Goal: Task Accomplishment & Management: Manage account settings

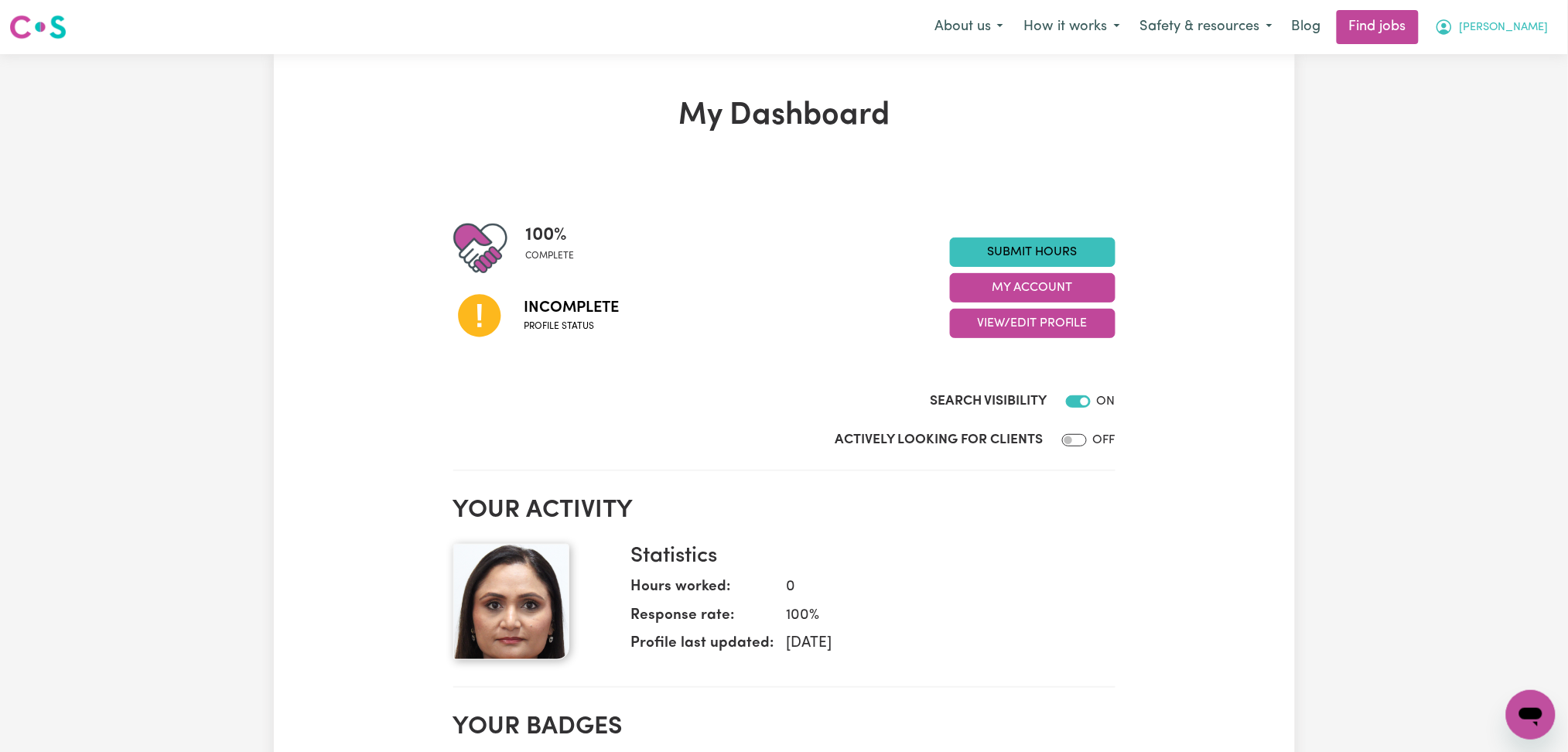
click at [1072, 28] on span "[PERSON_NAME]" at bounding box center [1504, 27] width 89 height 17
click at [1072, 111] on link "Logout" at bounding box center [1497, 119] width 123 height 29
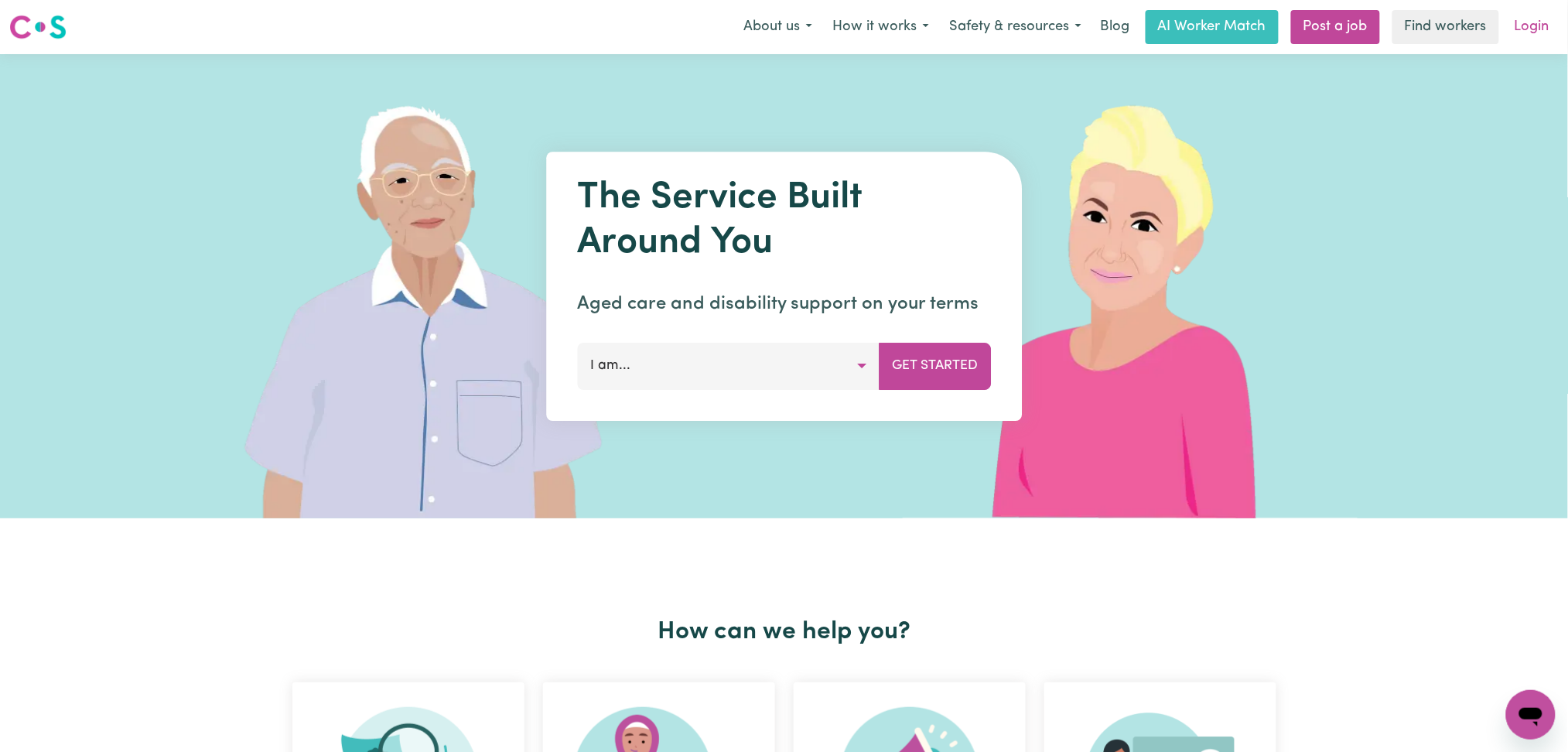
click at [1072, 19] on link "Login" at bounding box center [1532, 26] width 53 height 34
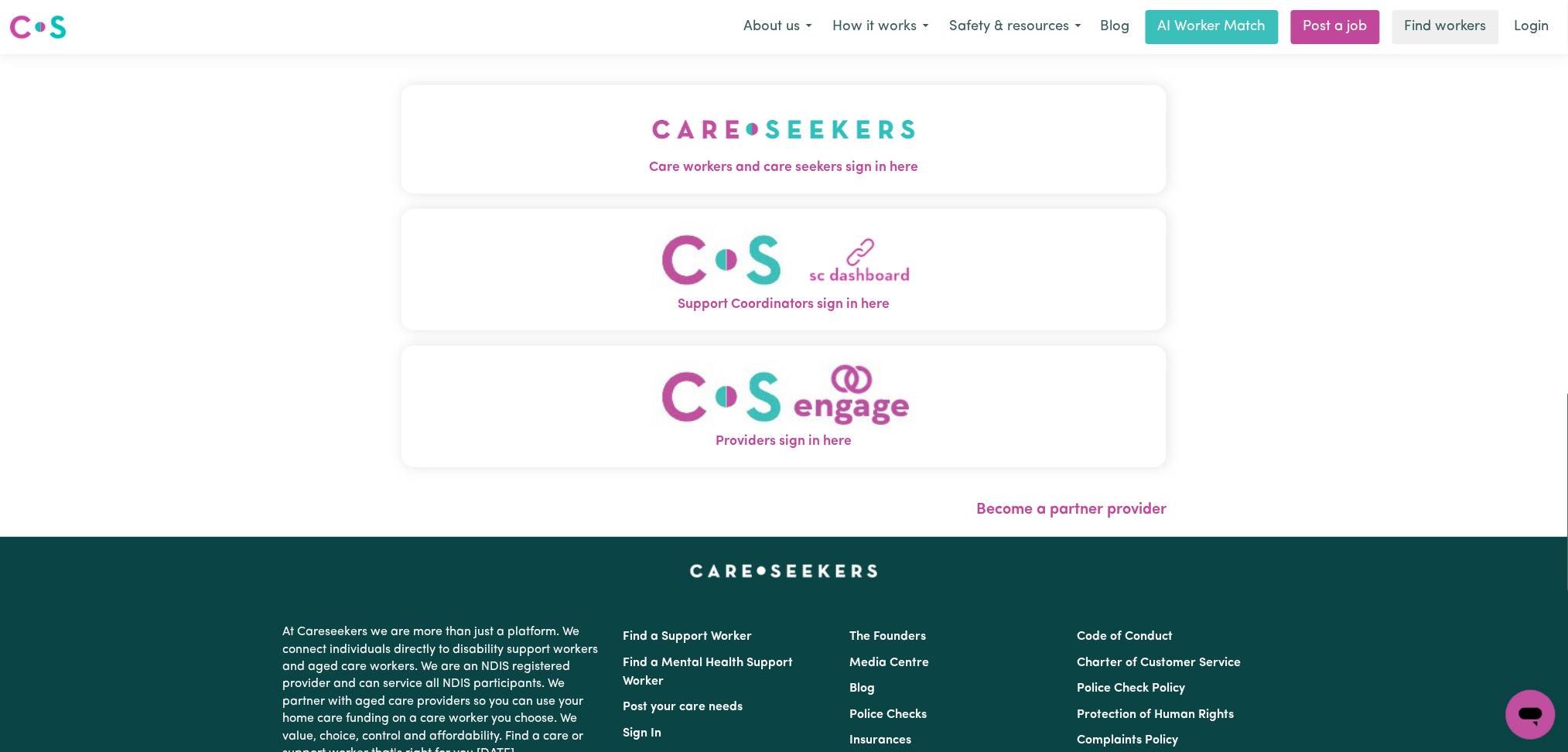
click at [475, 89] on button "Care workers and care seekers sign in here" at bounding box center [784, 138] width 766 height 108
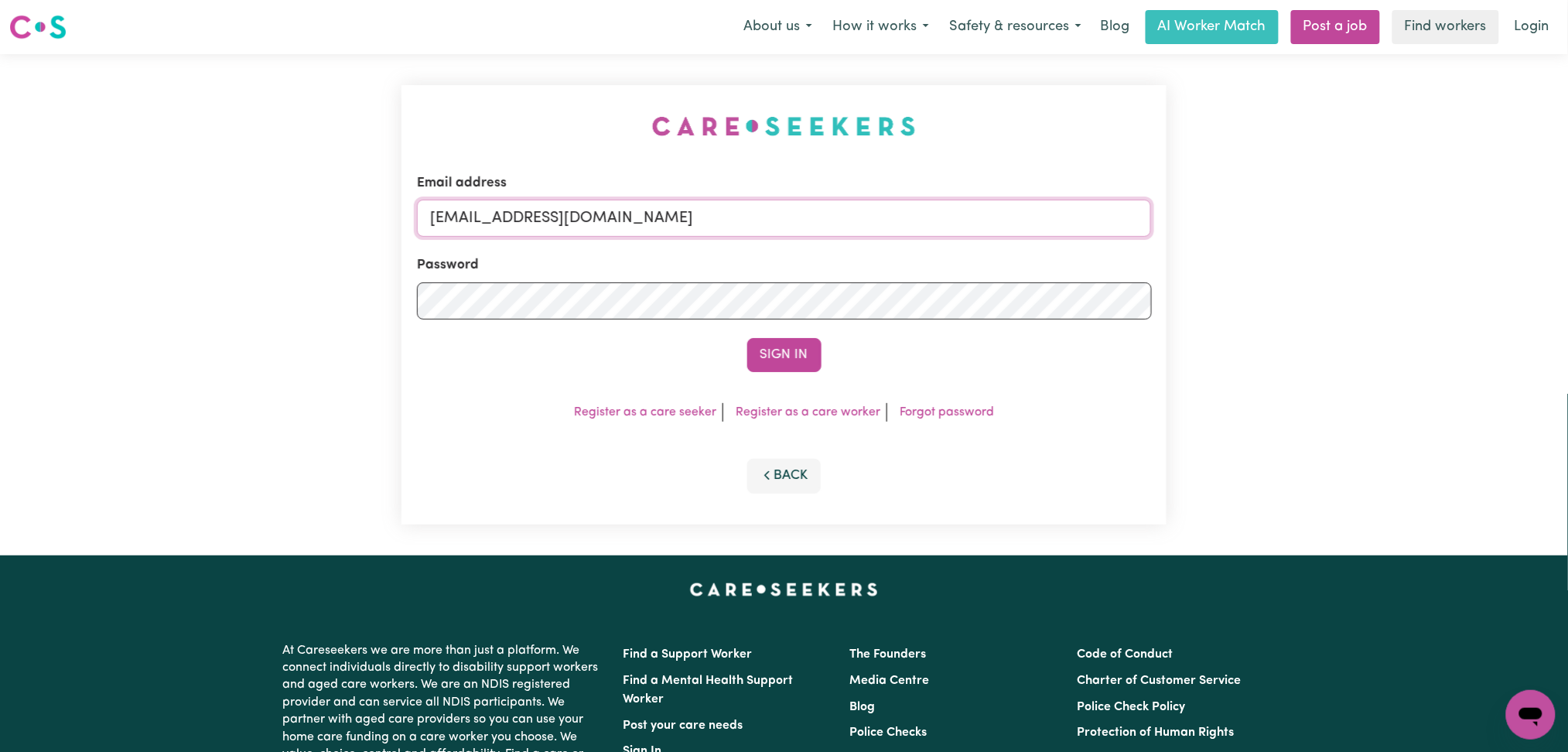
click at [638, 210] on input "[EMAIL_ADDRESS][DOMAIN_NAME]" at bounding box center [785, 218] width 735 height 37
drag, startPoint x: 512, startPoint y: 214, endPoint x: 1250, endPoint y: 214, distance: 738.0
click at [1072, 214] on div "Email address Superuser~jakedworkin@hotmail.com Password Sign In Register as a …" at bounding box center [784, 304] width 1568 height 501
type input "Superuser~johnnylians@gmail.com"
click at [781, 353] on button "Sign In" at bounding box center [784, 355] width 74 height 34
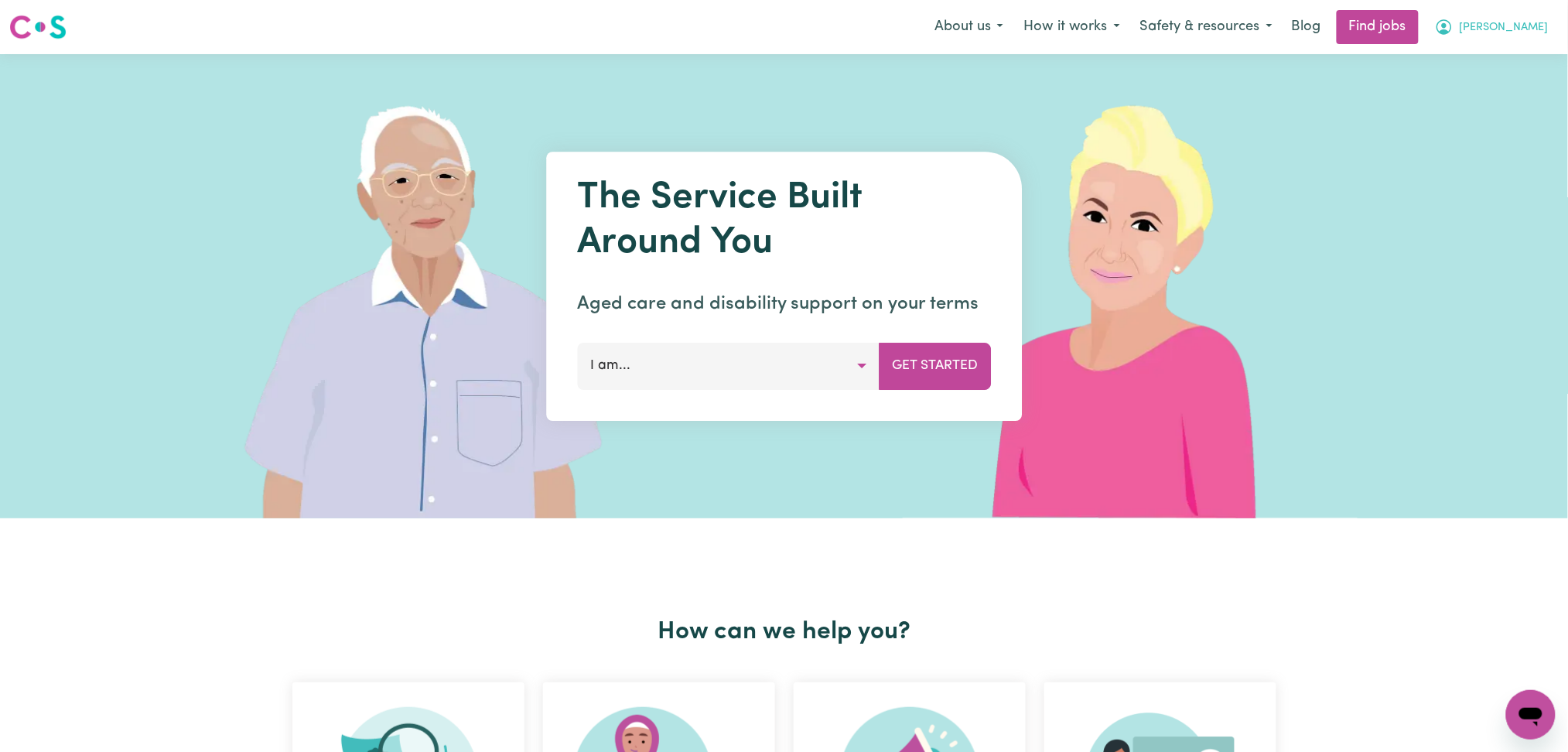
drag, startPoint x: 1518, startPoint y: 30, endPoint x: 1518, endPoint y: 40, distance: 10.0
click at [1519, 32] on span "[PERSON_NAME]" at bounding box center [1504, 27] width 89 height 17
click at [1500, 119] on link "Logout" at bounding box center [1497, 119] width 123 height 29
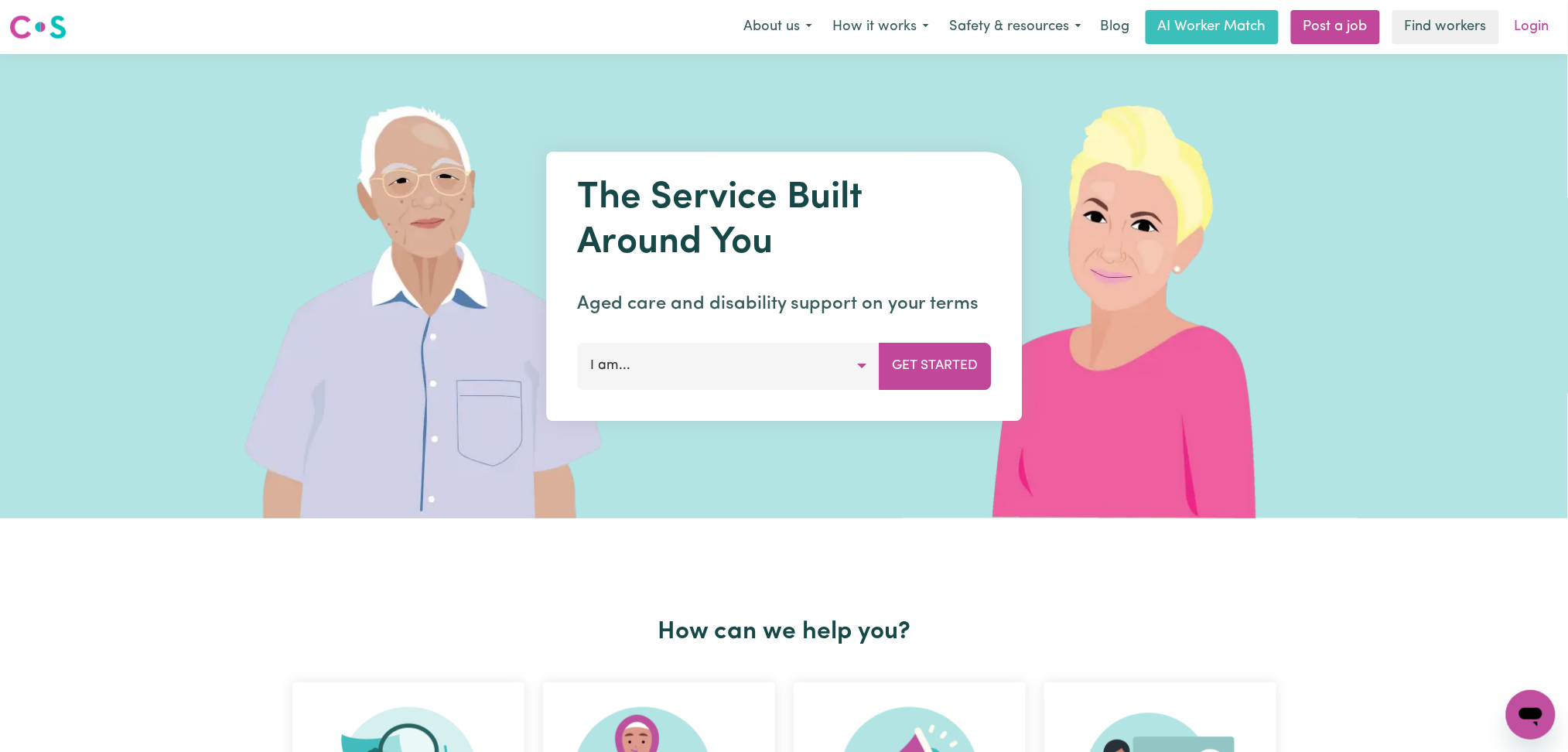
click at [1544, 18] on link "Login" at bounding box center [1532, 26] width 53 height 34
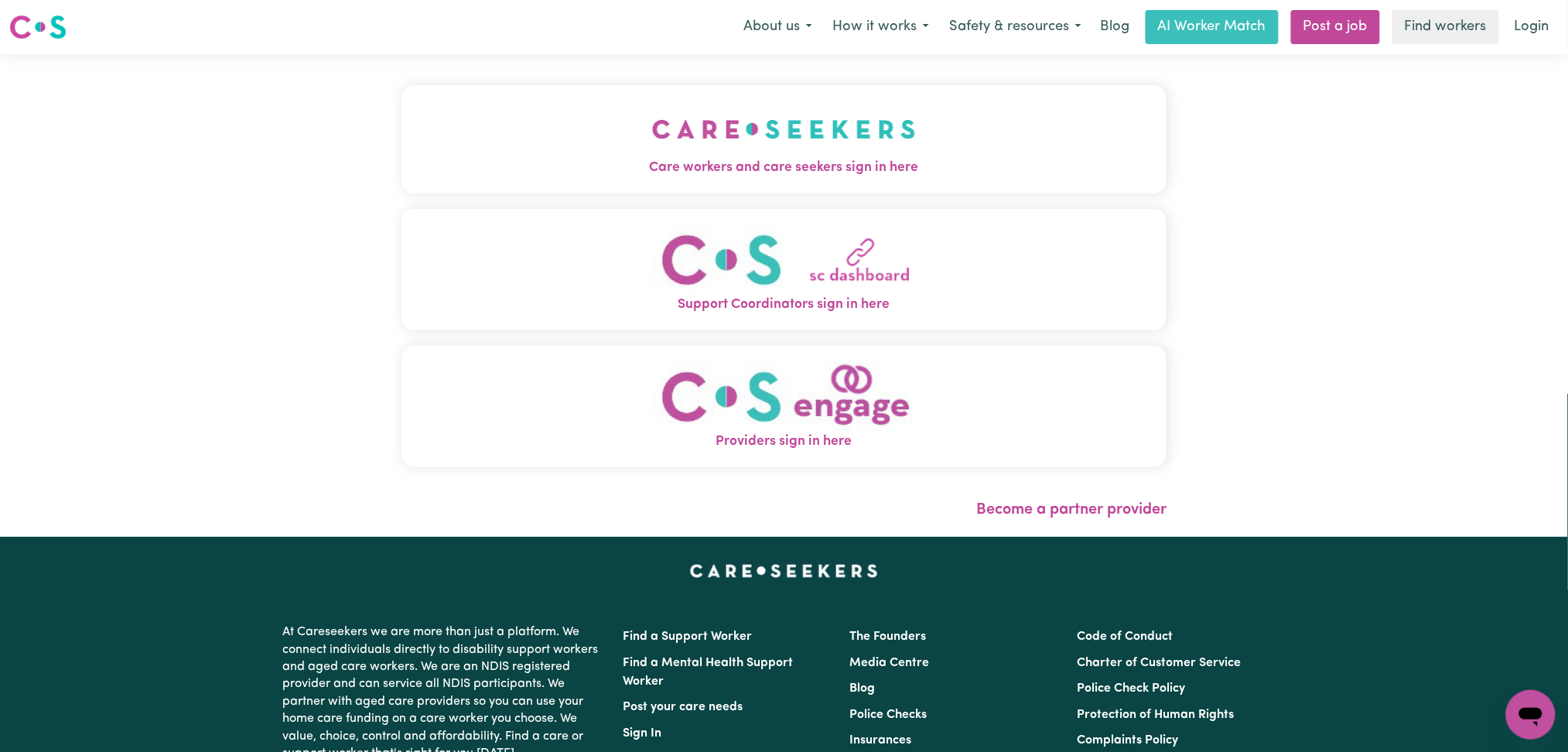
click at [647, 217] on button "Support Coordinators sign in here" at bounding box center [784, 269] width 766 height 122
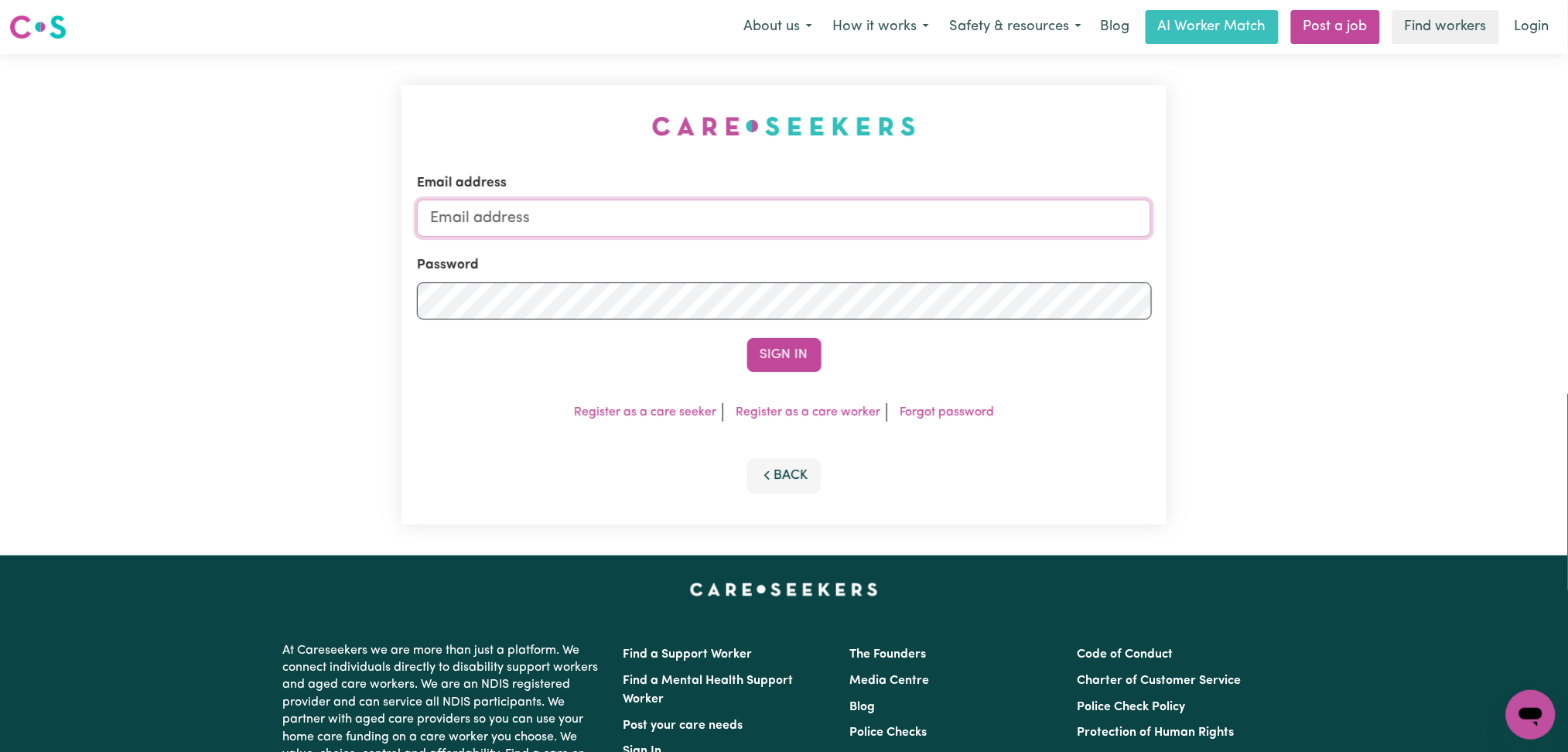
type input "[EMAIL_ADDRESS][DOMAIN_NAME]"
click at [800, 359] on button "Sign In" at bounding box center [784, 355] width 74 height 34
